Goal: Transaction & Acquisition: Register for event/course

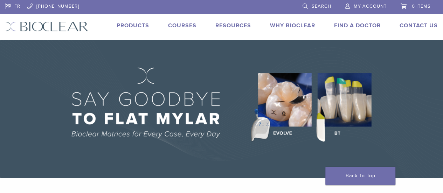
click at [186, 25] on link "Courses" at bounding box center [182, 25] width 28 height 7
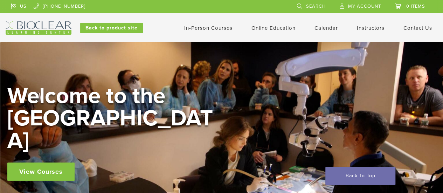
click at [214, 26] on link "In-Person Courses" at bounding box center [208, 28] width 48 height 6
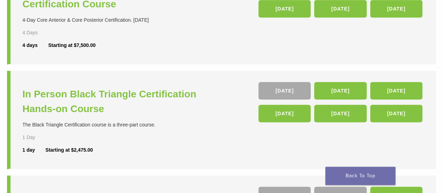
scroll to position [233, 0]
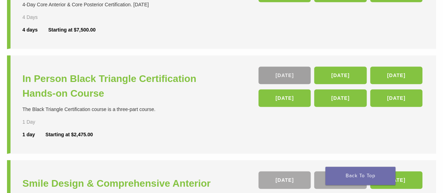
click at [281, 76] on link "26 Sep" at bounding box center [284, 76] width 52 height 18
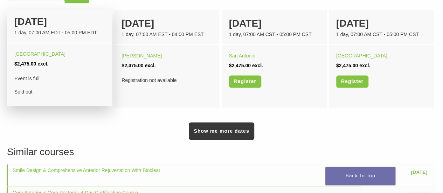
scroll to position [467, 0]
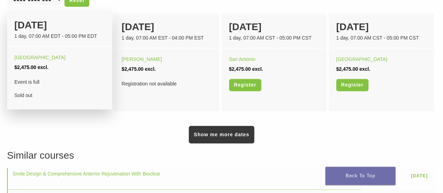
click at [41, 71] on li "$2,475.00 excl." at bounding box center [59, 67] width 90 height 10
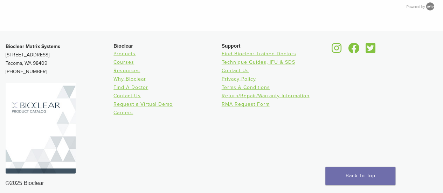
scroll to position [709, 0]
